Goal: Task Accomplishment & Management: Use online tool/utility

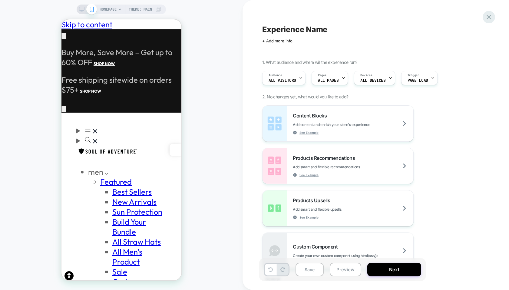
click at [491, 15] on icon at bounding box center [489, 17] width 8 height 8
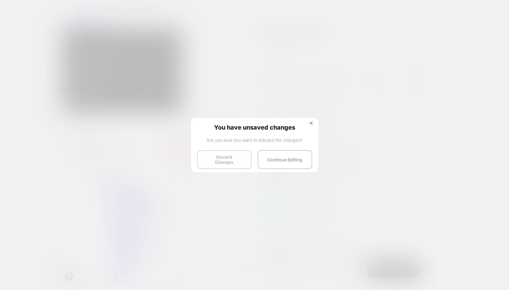
click at [227, 159] on button "Discard Changes" at bounding box center [224, 159] width 54 height 19
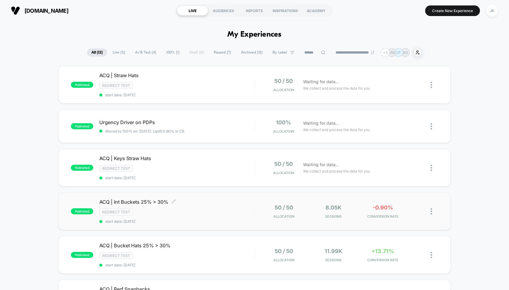
click at [124, 199] on span "ACQ | Int Buckets 25% > 30% Click to edit experience details" at bounding box center [176, 202] width 155 height 6
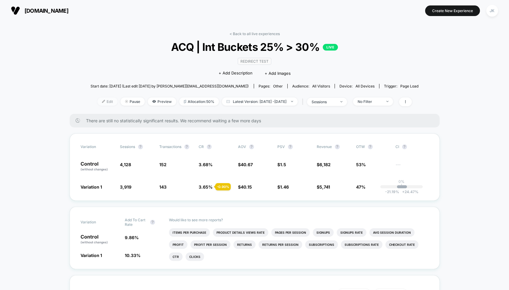
click at [97, 100] on span "Edit" at bounding box center [107, 101] width 20 height 8
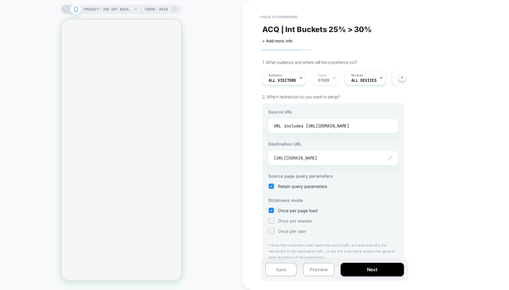
click at [329, 123] on div "includes [URL][DOMAIN_NAME]" at bounding box center [316, 125] width 65 height 9
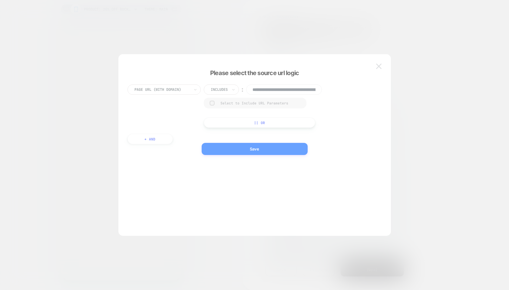
click at [297, 90] on input "**********" at bounding box center [284, 89] width 76 height 10
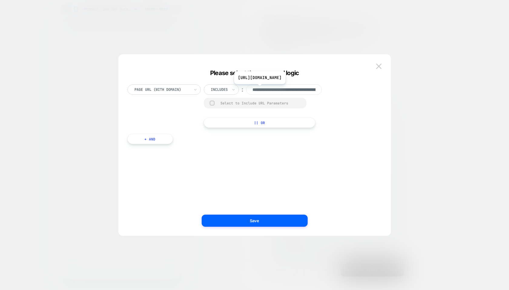
click at [296, 89] on input "**********" at bounding box center [284, 89] width 76 height 10
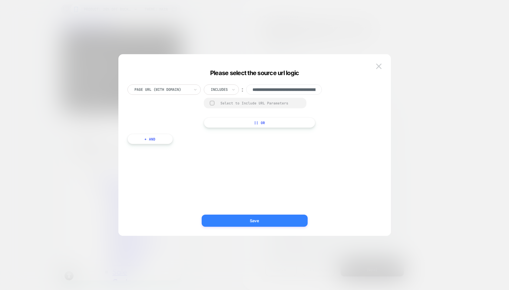
click at [262, 220] on button "Save" at bounding box center [255, 221] width 106 height 12
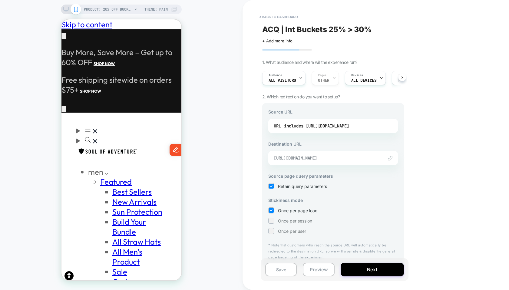
click at [337, 157] on span "[URL][DOMAIN_NAME]" at bounding box center [326, 157] width 104 height 5
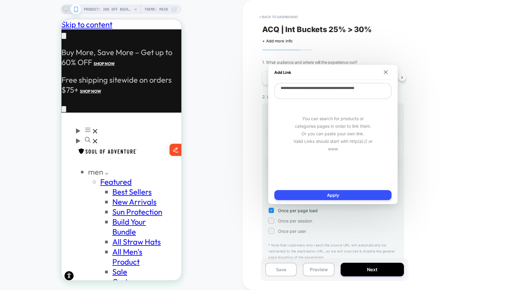
click at [319, 90] on textarea "**********" at bounding box center [332, 91] width 117 height 16
click at [285, 15] on button "< back to dashboard" at bounding box center [278, 17] width 45 height 10
type textarea "*"
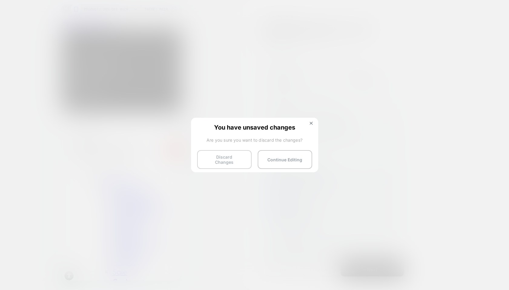
click at [233, 160] on button "Discard Changes" at bounding box center [224, 159] width 54 height 19
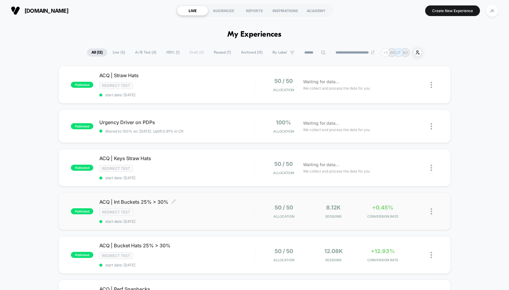
click at [127, 199] on span "ACQ | Int Buckets 25% > 30% Click to edit experience details" at bounding box center [176, 202] width 155 height 6
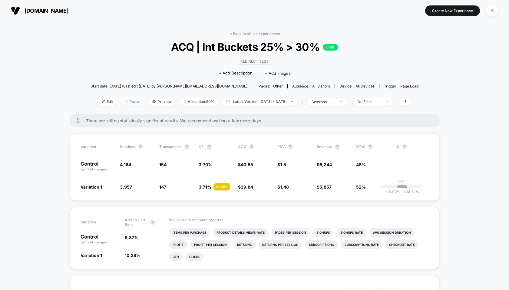
click at [123, 102] on span "Pause" at bounding box center [132, 101] width 24 height 8
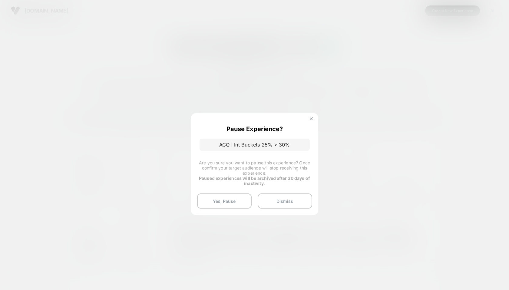
click at [312, 117] on button at bounding box center [311, 119] width 7 height 5
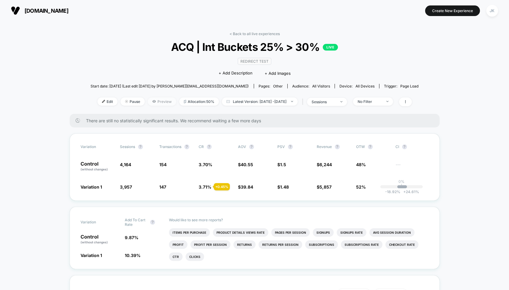
click at [150, 99] on span "Preview" at bounding box center [162, 101] width 28 height 8
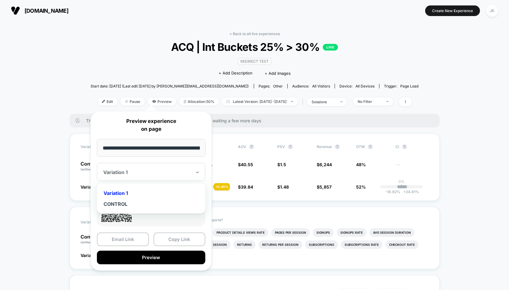
click at [130, 170] on div at bounding box center [147, 172] width 88 height 6
click at [119, 205] on div "CONTROL" at bounding box center [151, 204] width 102 height 11
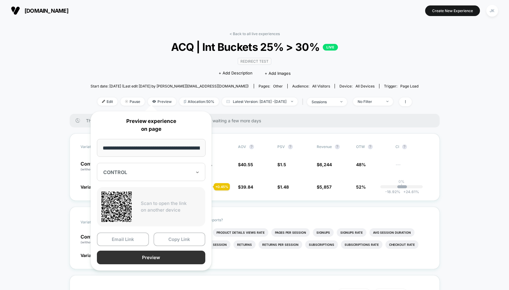
click at [136, 259] on button "Preview" at bounding box center [151, 258] width 108 height 14
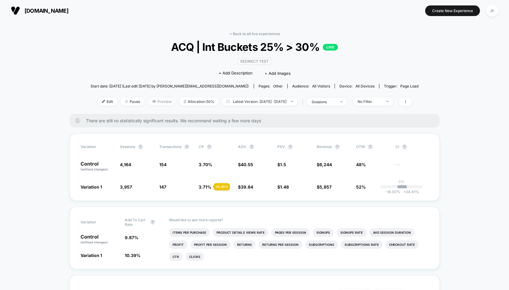
click at [149, 101] on span "Preview" at bounding box center [162, 101] width 28 height 8
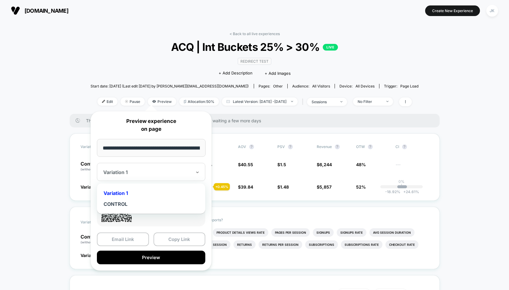
click at [136, 169] on div "Variation 1" at bounding box center [148, 172] width 90 height 7
click at [127, 203] on div "CONTROL" at bounding box center [151, 204] width 102 height 11
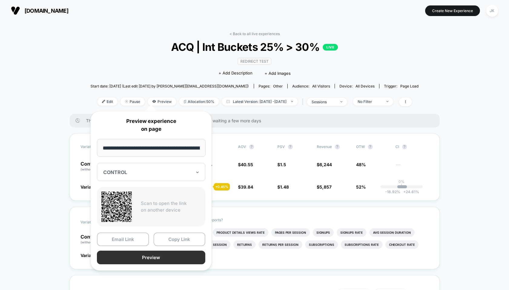
click at [141, 256] on button "Preview" at bounding box center [151, 258] width 108 height 14
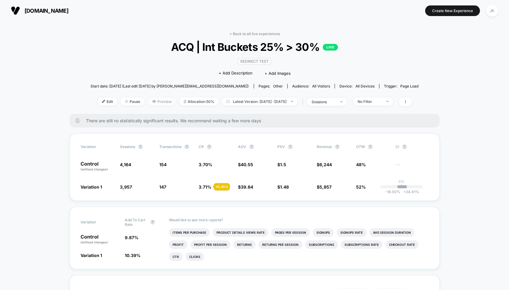
click at [161, 101] on span "Preview" at bounding box center [162, 101] width 28 height 8
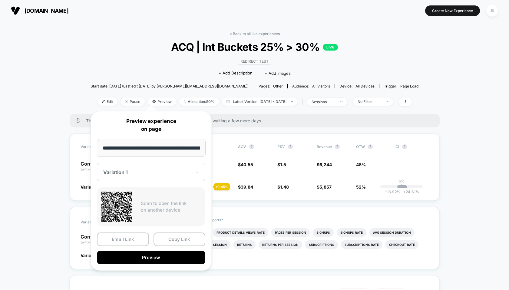
click at [130, 170] on div at bounding box center [147, 172] width 88 height 6
click at [119, 203] on div "CONTROL" at bounding box center [151, 204] width 102 height 11
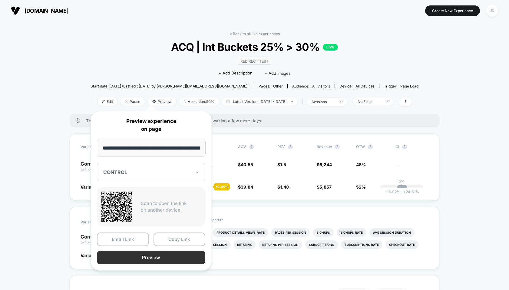
click at [130, 256] on button "Preview" at bounding box center [151, 258] width 108 height 14
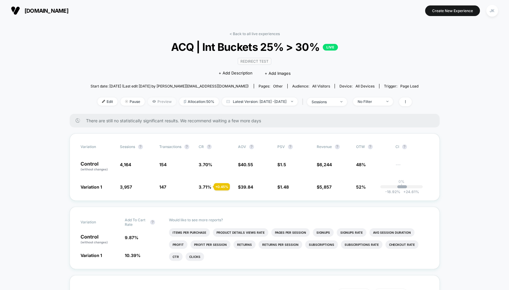
click at [148, 102] on span "Preview" at bounding box center [162, 101] width 28 height 8
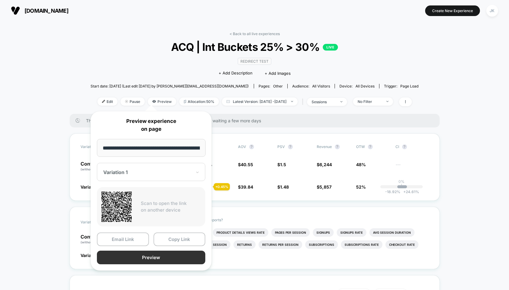
click at [131, 258] on button "Preview" at bounding box center [151, 258] width 108 height 14
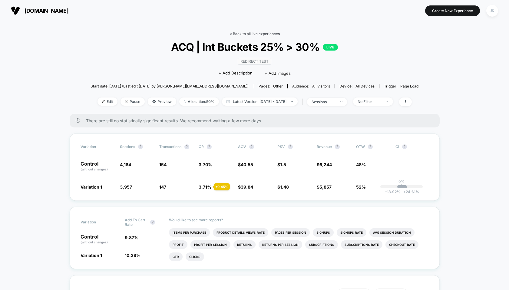
click at [248, 34] on link "< Back to all live experiences" at bounding box center [254, 33] width 50 height 5
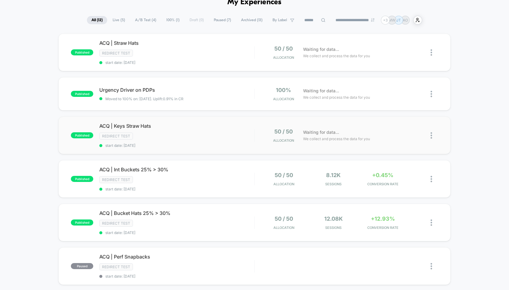
scroll to position [34, 0]
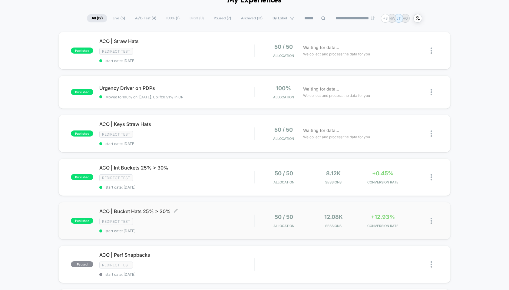
click at [135, 211] on span "ACQ | Bucket Hats 25% > 30% Click to edit experience details" at bounding box center [176, 211] width 155 height 6
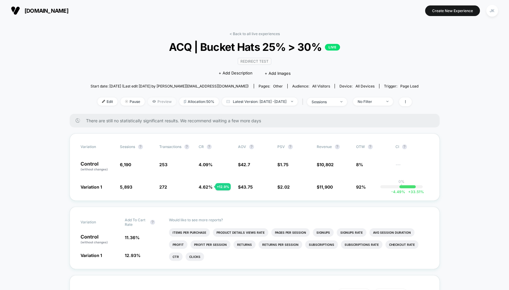
click at [148, 101] on span "Preview" at bounding box center [162, 101] width 28 height 8
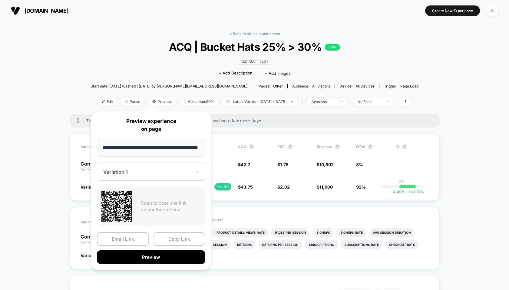
scroll to position [0, 10]
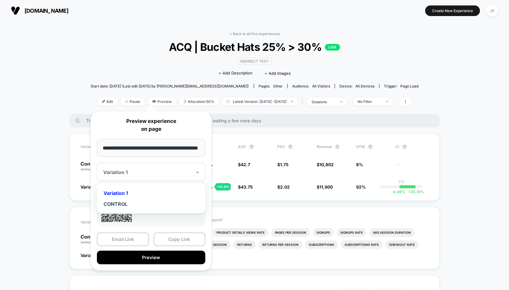
click at [128, 173] on div at bounding box center [147, 172] width 88 height 6
click at [121, 201] on div "CONTROL" at bounding box center [151, 204] width 102 height 11
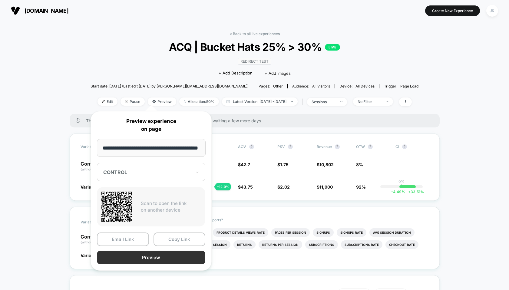
click at [130, 260] on button "Preview" at bounding box center [151, 258] width 108 height 14
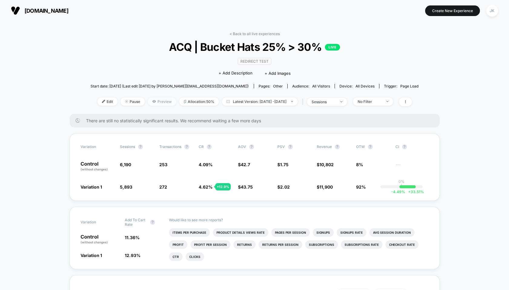
click at [150, 101] on span "Preview" at bounding box center [162, 101] width 28 height 8
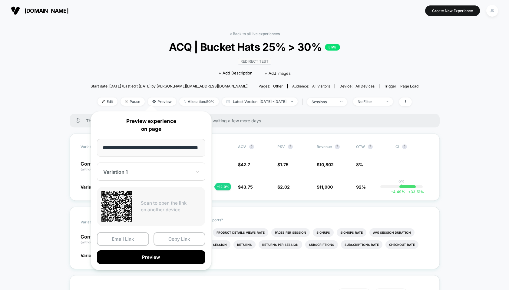
scroll to position [0, 10]
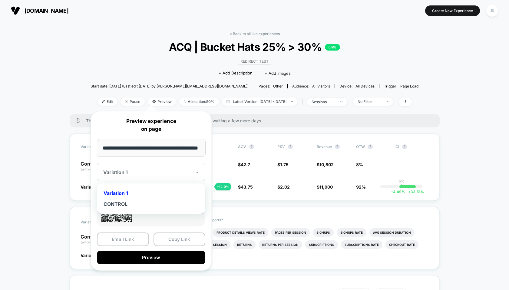
click at [135, 168] on div "Variation 1" at bounding box center [151, 172] width 108 height 18
click at [123, 196] on div "Variation 1" at bounding box center [151, 193] width 102 height 11
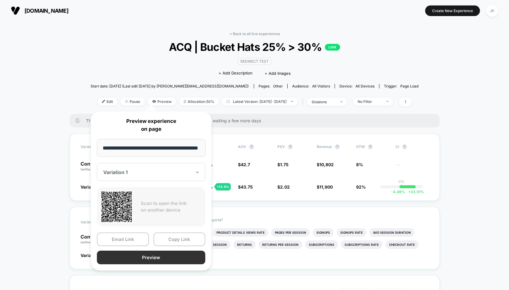
click at [128, 256] on button "Preview" at bounding box center [151, 258] width 108 height 14
